Goal: Transaction & Acquisition: Download file/media

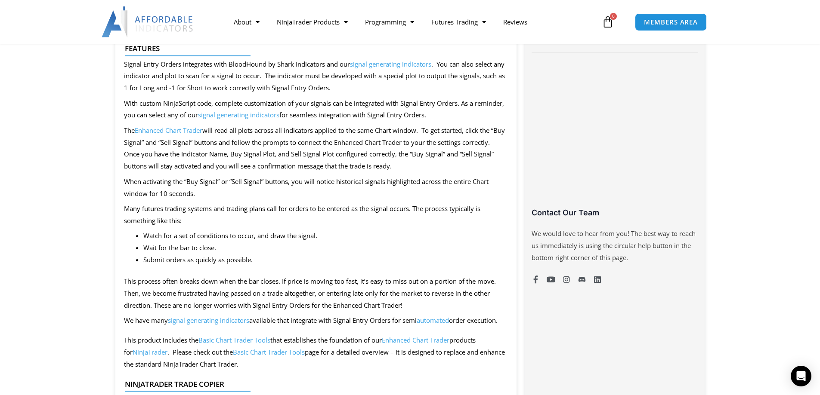
scroll to position [602, 0]
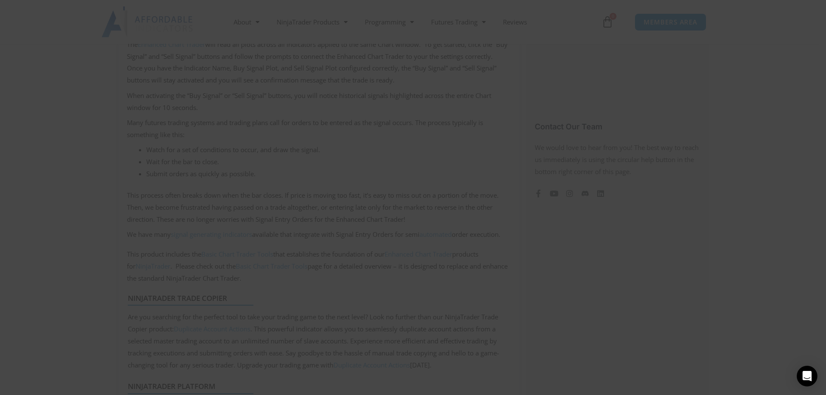
click at [577, 5] on span at bounding box center [578, 6] width 14 height 5
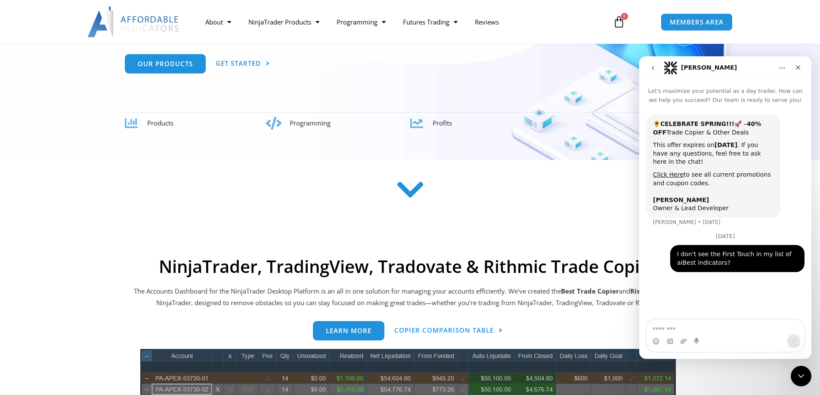
click at [470, 219] on section at bounding box center [410, 203] width 820 height 67
click at [577, 217] on section at bounding box center [410, 203] width 820 height 67
click at [180, 61] on span "Our Products" at bounding box center [165, 60] width 55 height 6
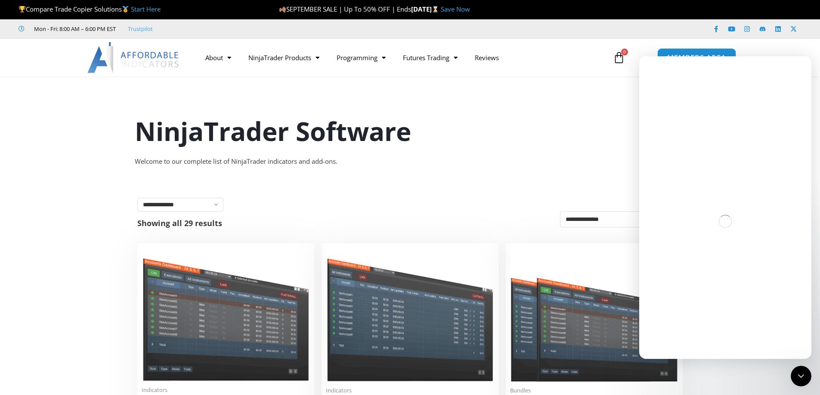
click at [682, 52] on link "MEMBERS AREA" at bounding box center [696, 57] width 79 height 19
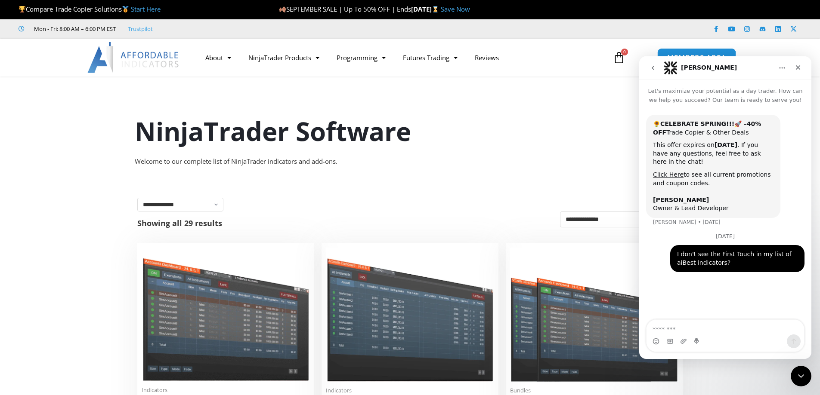
click at [682, 52] on link "MEMBERS AREA" at bounding box center [696, 57] width 79 height 19
click at [802, 66] on div "Close" at bounding box center [797, 67] width 15 height 15
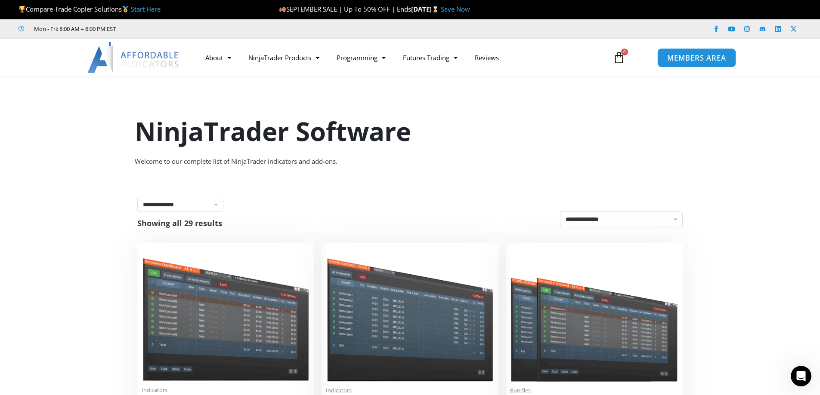
click at [703, 58] on span "MEMBERS AREA" at bounding box center [696, 57] width 59 height 7
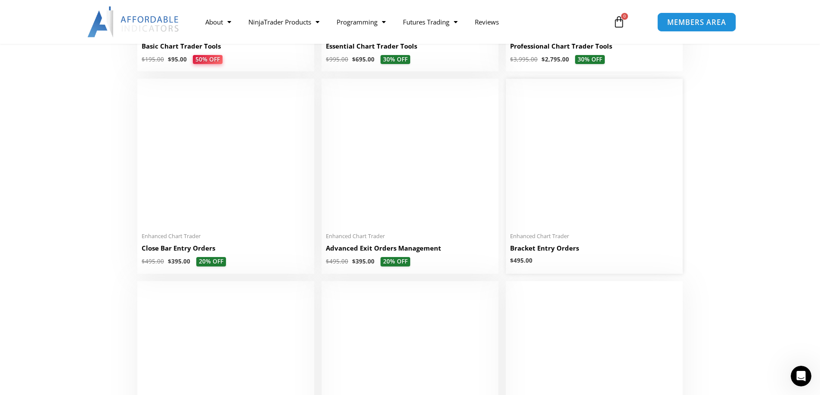
scroll to position [602, 0]
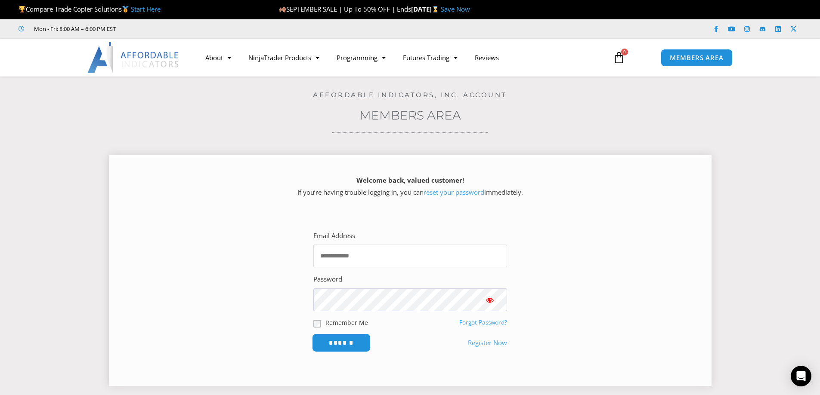
type input "**********"
click at [353, 348] on input "******" at bounding box center [341, 343] width 59 height 19
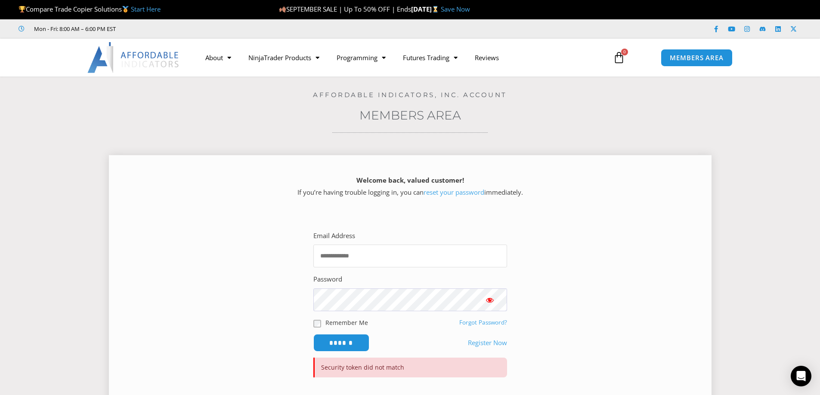
type input "**********"
click at [496, 298] on button "Show password" at bounding box center [489, 300] width 34 height 23
click at [485, 302] on span "Show password" at bounding box center [489, 300] width 9 height 9
click at [343, 343] on input "******" at bounding box center [341, 343] width 59 height 19
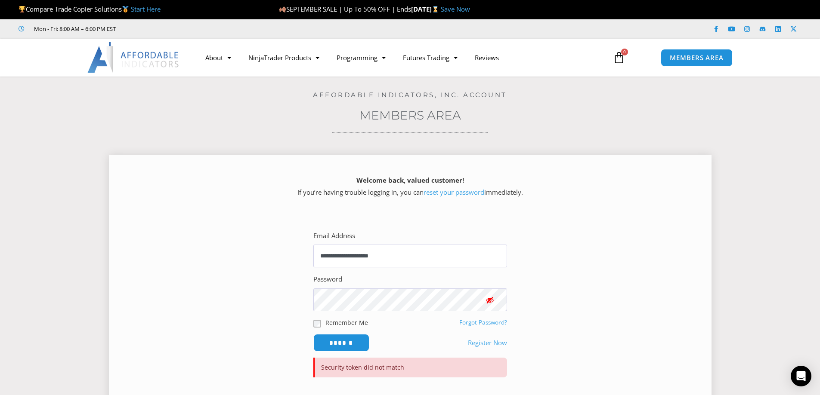
click at [158, 254] on section "**********" at bounding box center [410, 305] width 581 height 181
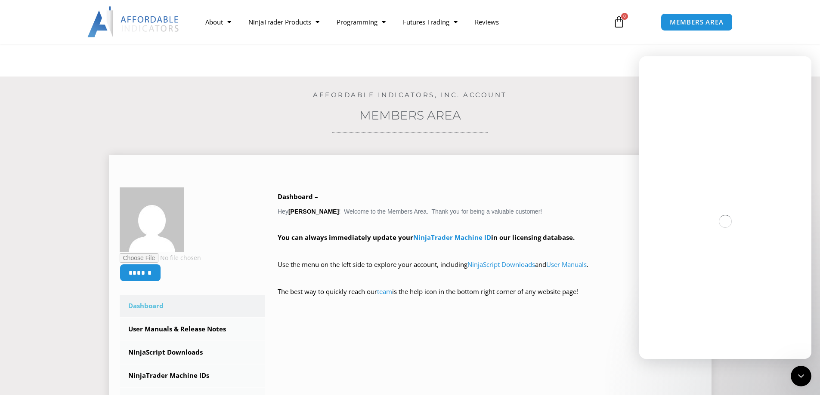
scroll to position [172, 0]
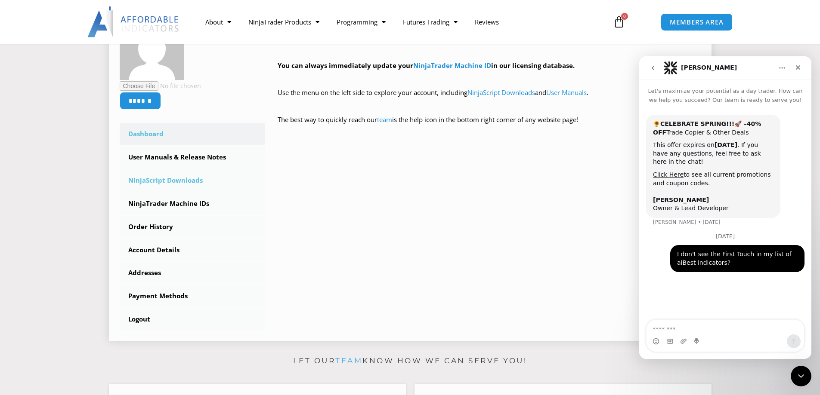
click at [175, 178] on link "NinjaScript Downloads" at bounding box center [192, 181] width 145 height 22
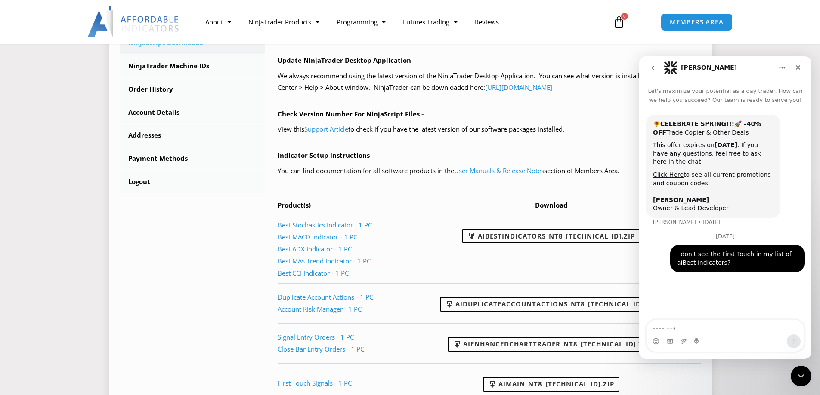
scroll to position [387, 0]
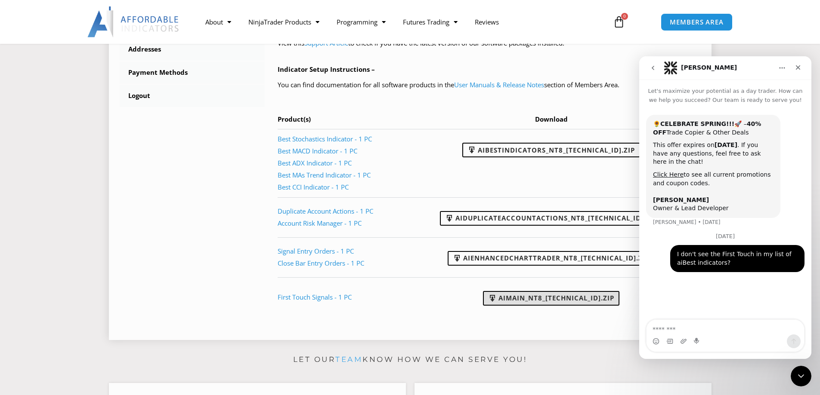
click at [553, 299] on link "AIMain_NT8_[TECHNICAL_ID].zip" at bounding box center [551, 298] width 136 height 15
drag, startPoint x: 554, startPoint y: 297, endPoint x: 447, endPoint y: 303, distance: 106.9
click at [447, 304] on td "AIMain_NT8_24.9.24.1.zip" at bounding box center [554, 298] width 292 height 40
click at [568, 298] on link "AIMain_NT8_24.9.24.1.zip" at bounding box center [551, 298] width 136 height 15
drag, startPoint x: 568, startPoint y: 298, endPoint x: 455, endPoint y: 295, distance: 113.2
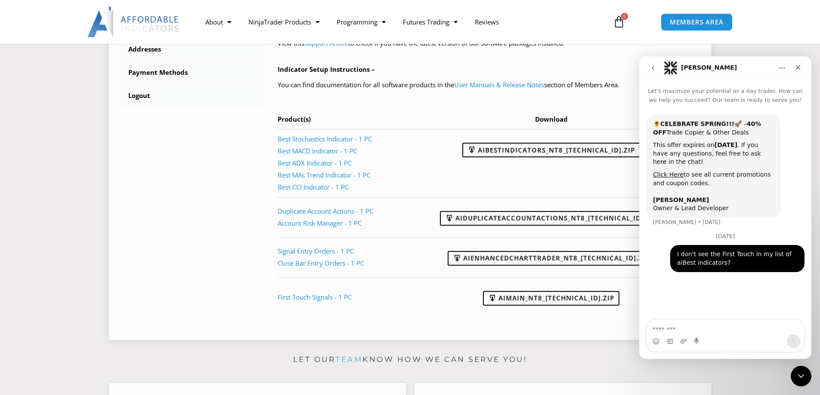
click at [455, 295] on td "AIMain_NT8_24.9.24.1.zip" at bounding box center [554, 298] width 292 height 40
click at [497, 299] on span at bounding box center [492, 298] width 9 height 9
click at [497, 294] on span at bounding box center [492, 298] width 9 height 9
click at [230, 152] on div "****** Dashboard Subscriptions User Manuals & Release Notes NinjaScript Downloa…" at bounding box center [410, 60] width 581 height 537
click at [87, 117] on section "****** Dashboard Subscriptions User Manuals & Release Notes NinjaScript Downloa…" at bounding box center [410, 50] width 777 height 591
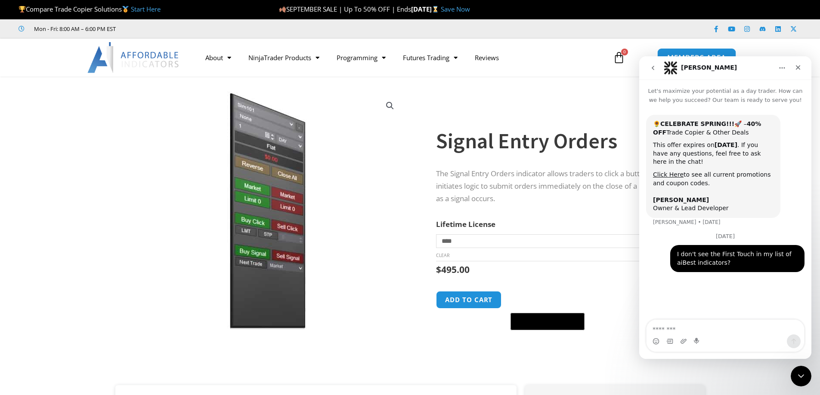
click at [687, 50] on link "MEMBERS AREA" at bounding box center [696, 57] width 79 height 19
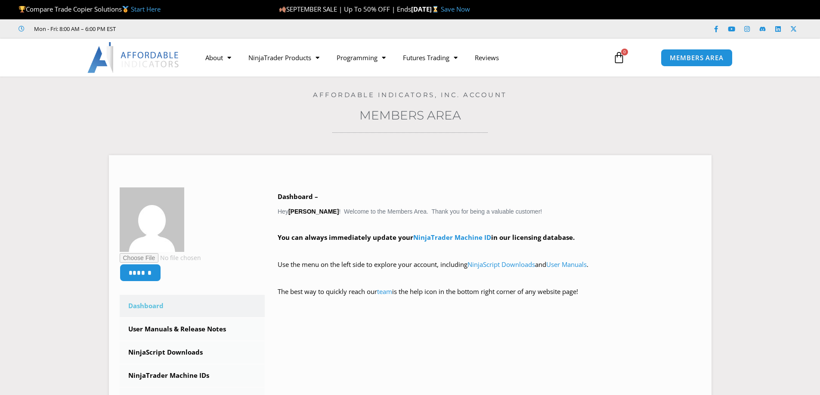
click at [653, 68] on div "No products in the cart. $ 0.00 0 Cart" at bounding box center [629, 57] width 53 height 25
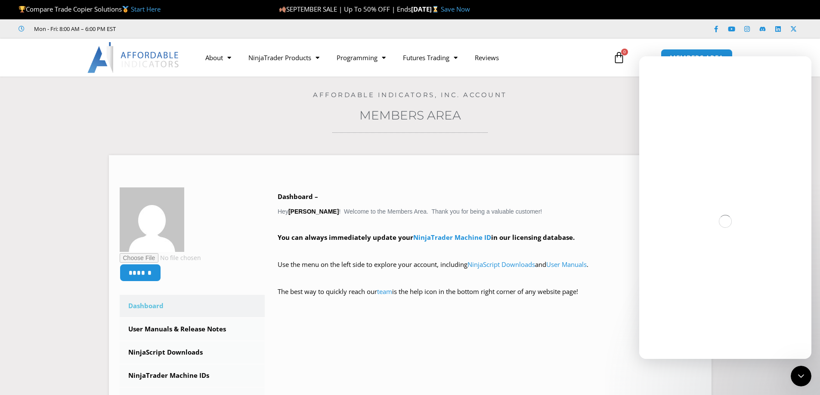
drag, startPoint x: 590, startPoint y: 91, endPoint x: 596, endPoint y: 87, distance: 7.5
click at [593, 89] on div "Affordable Indicators, Inc. Account" at bounding box center [410, 88] width 777 height 22
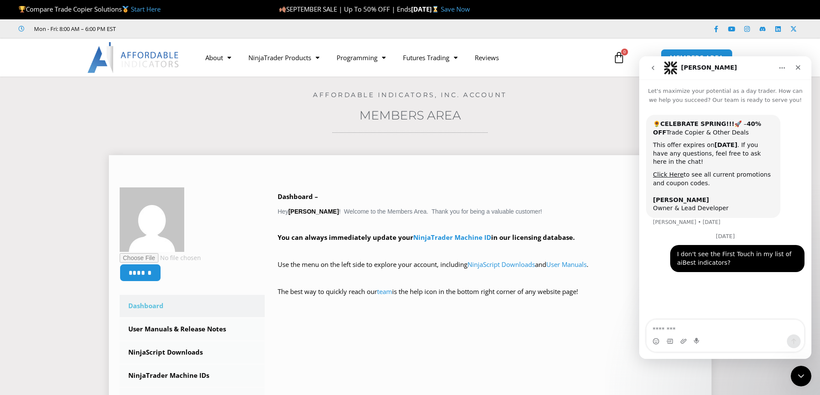
click at [329, 312] on div "Dashboard – Hey Denny Steele ! Welcome to the Members Area. Thank you for being…" at bounding box center [483, 251] width 436 height 126
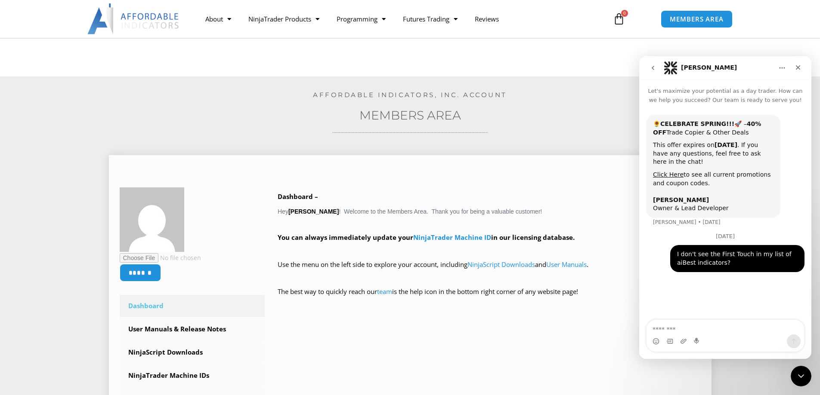
scroll to position [86, 0]
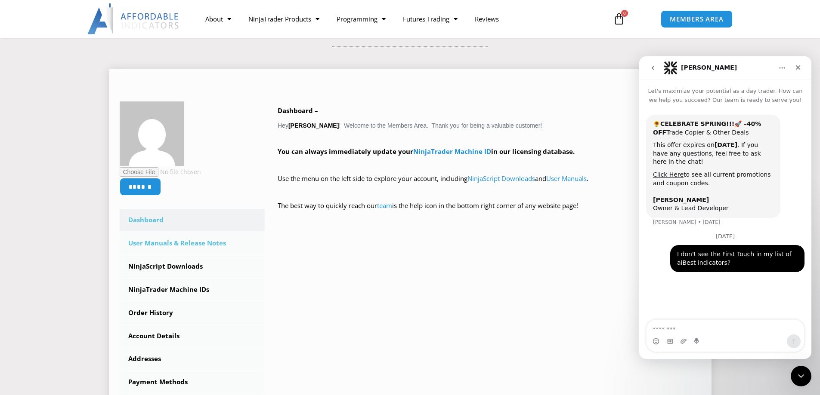
click at [176, 246] on link "User Manuals & Release Notes" at bounding box center [192, 243] width 145 height 22
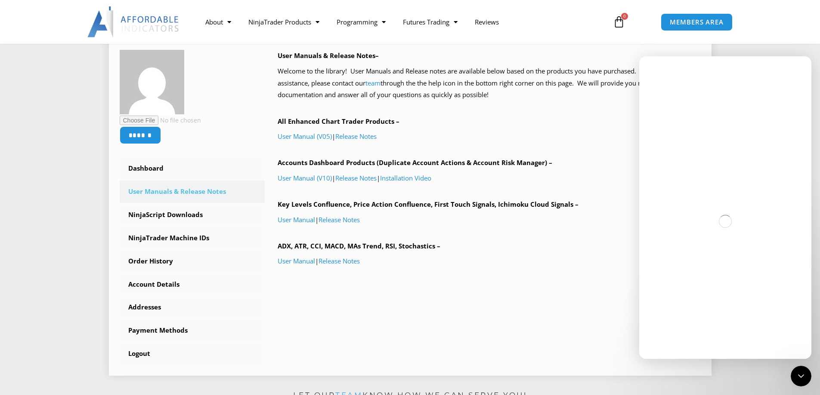
scroll to position [172, 0]
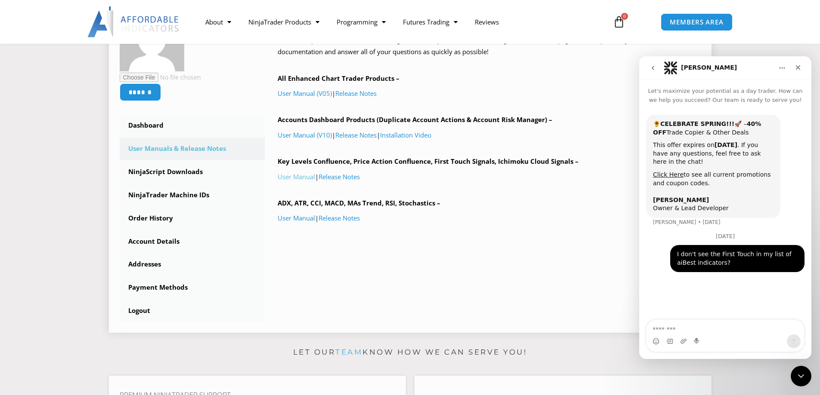
click at [304, 174] on link "User Manual" at bounding box center [296, 177] width 37 height 9
